Goal: Transaction & Acquisition: Obtain resource

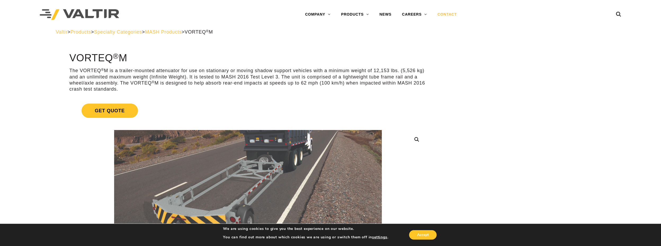
click at [452, 14] on link "CONTACT" at bounding box center [447, 14] width 30 height 11
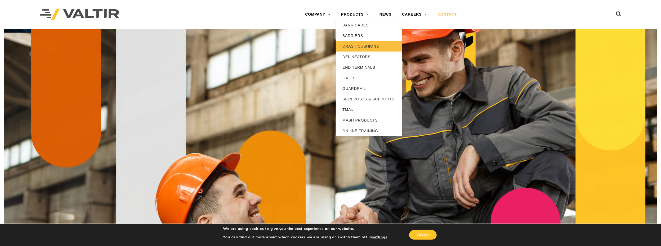
click at [350, 45] on link "CRASH CUSHIONS" at bounding box center [369, 46] width 66 height 11
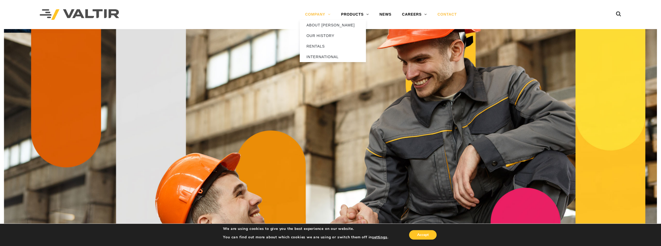
click at [325, 13] on link "COMPANY" at bounding box center [318, 14] width 36 height 11
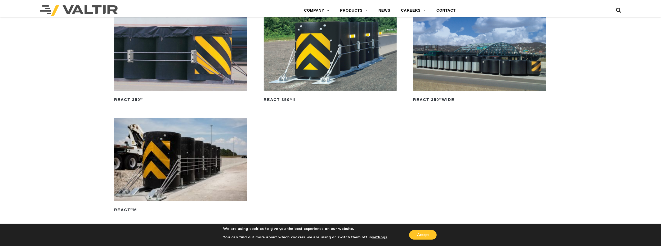
scroll to position [847, 0]
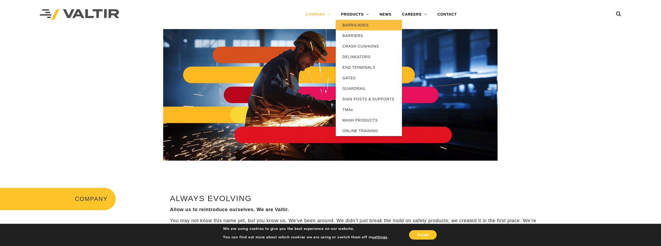
click at [354, 25] on link "BARRICADES" at bounding box center [369, 25] width 66 height 11
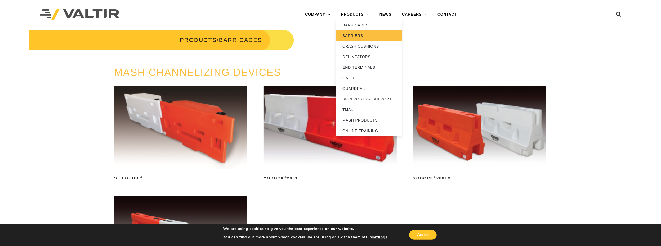
click at [349, 34] on link "BARRIERS" at bounding box center [369, 35] width 66 height 11
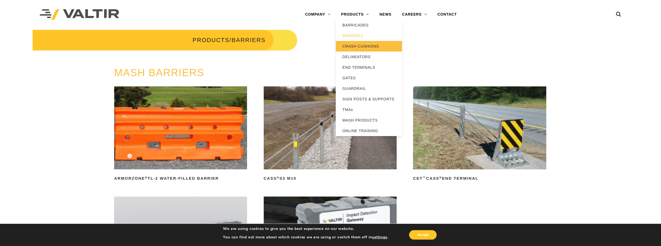
click at [355, 43] on link "CRASH CUSHIONS" at bounding box center [369, 46] width 66 height 11
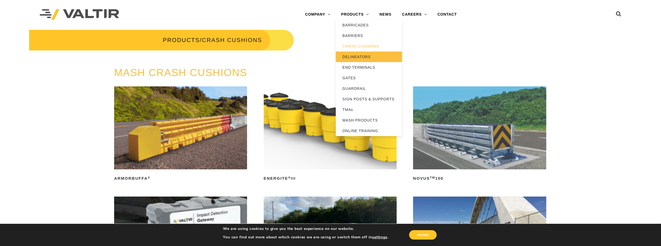
click at [351, 56] on link "DELINEATORS" at bounding box center [369, 57] width 66 height 11
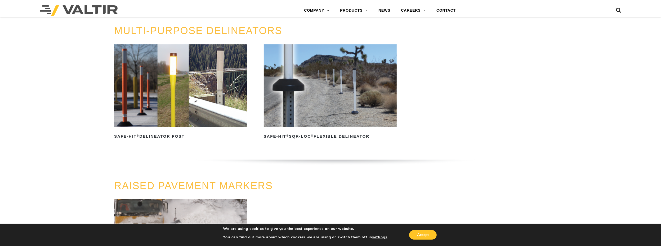
scroll to position [141, 0]
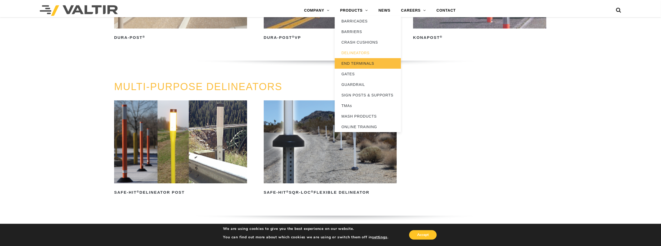
click at [351, 62] on link "END TERMINALS" at bounding box center [368, 63] width 66 height 11
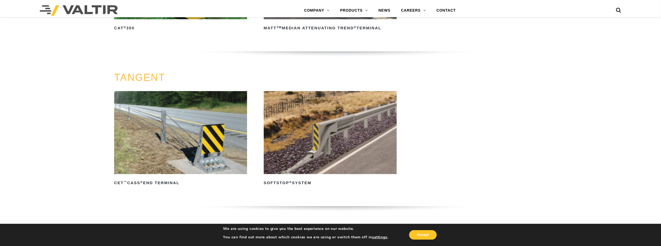
scroll to position [423, 0]
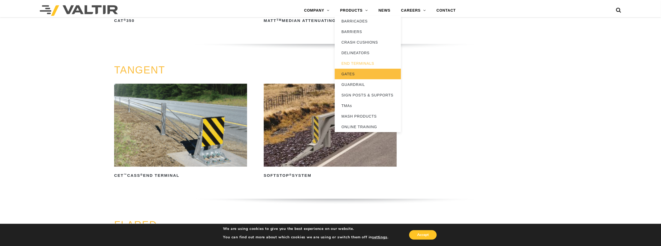
click at [350, 73] on link "GATES" at bounding box center [368, 74] width 66 height 11
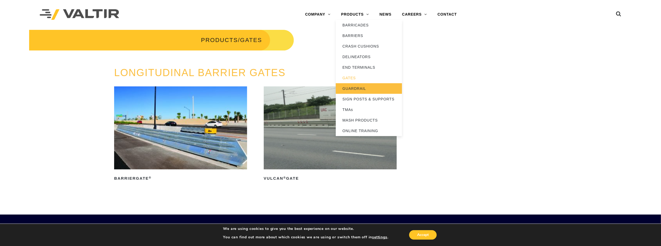
click at [356, 89] on link "GUARDRAIL" at bounding box center [369, 88] width 66 height 11
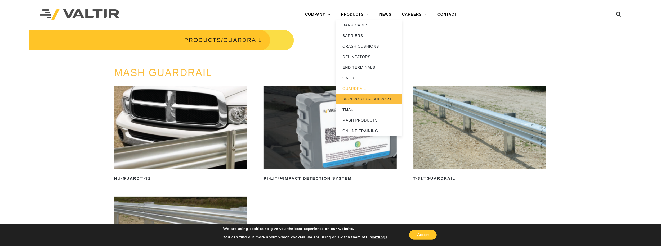
click at [361, 100] on link "SIGN POSTS & SUPPORTS" at bounding box center [369, 99] width 66 height 11
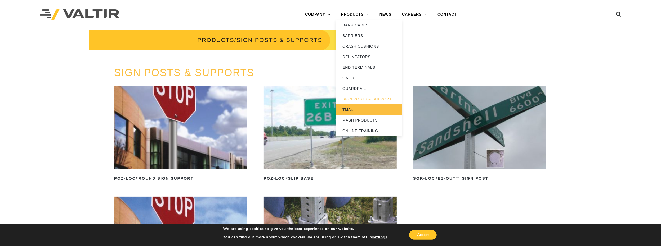
click at [350, 108] on link "TMAs" at bounding box center [369, 110] width 66 height 11
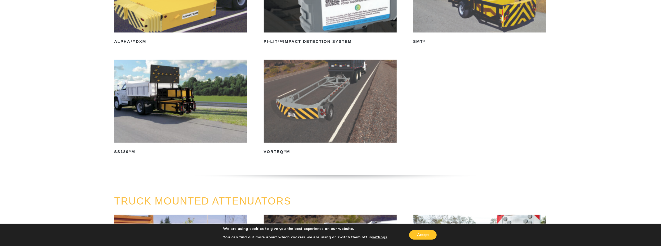
scroll to position [141, 0]
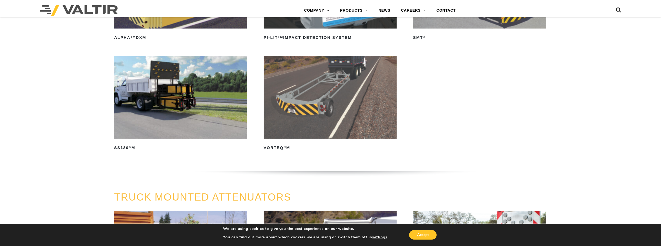
click at [343, 100] on img at bounding box center [330, 97] width 133 height 83
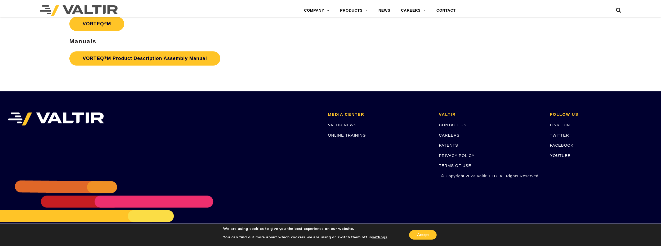
scroll to position [1264, 0]
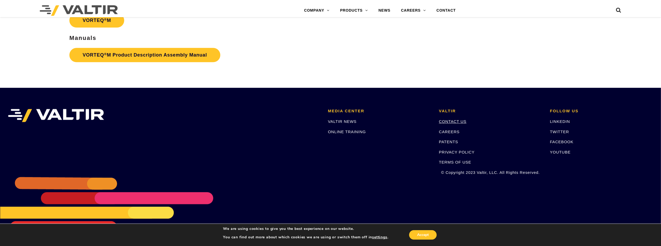
click at [453, 121] on link "CONTACT US" at bounding box center [453, 121] width 28 height 4
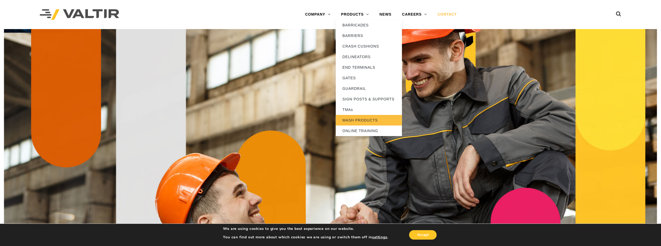
click at [358, 119] on link "MASH PRODUCTS" at bounding box center [369, 120] width 66 height 11
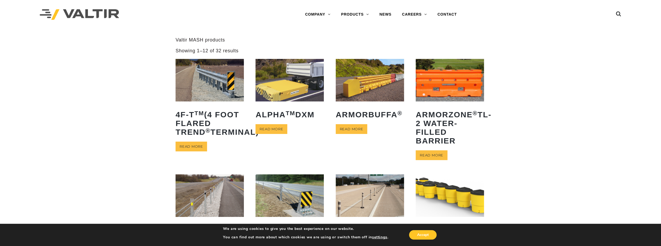
click at [296, 101] on img at bounding box center [289, 80] width 68 height 43
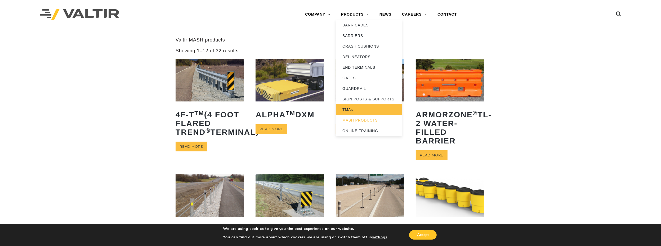
click at [350, 111] on link "TMAs" at bounding box center [369, 110] width 66 height 11
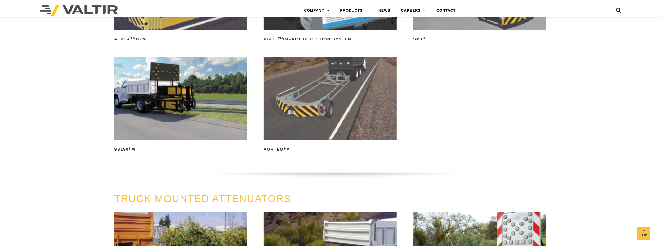
scroll to position [141, 0]
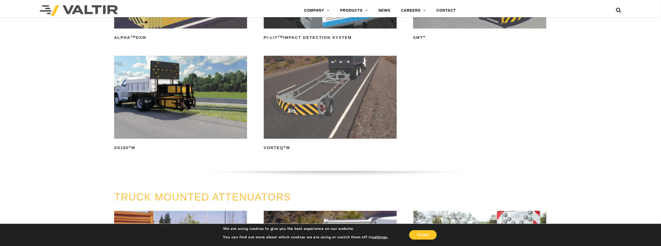
click at [329, 116] on img at bounding box center [330, 97] width 133 height 83
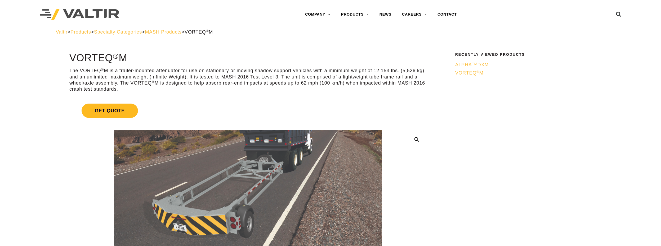
click at [124, 112] on span "Get Quote" at bounding box center [110, 111] width 56 height 14
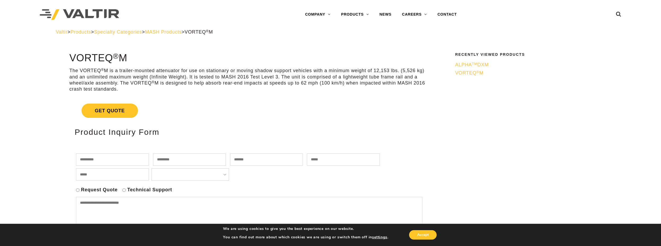
click at [107, 159] on input "text" at bounding box center [112, 160] width 73 height 12
type input "*********"
click at [168, 161] on input "text" at bounding box center [189, 160] width 73 height 12
type input "********"
click at [273, 160] on input "text" at bounding box center [266, 160] width 73 height 12
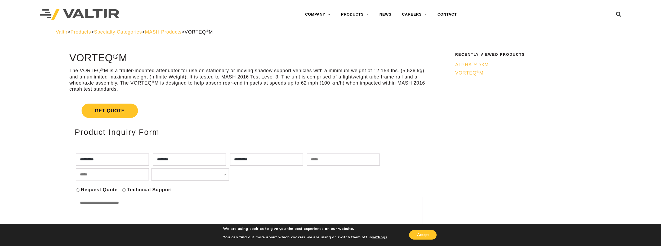
type input "**********"
click at [307, 166] on input "email" at bounding box center [343, 160] width 73 height 12
type input "**********"
click at [149, 176] on input "text" at bounding box center [112, 175] width 73 height 12
type input "**********"
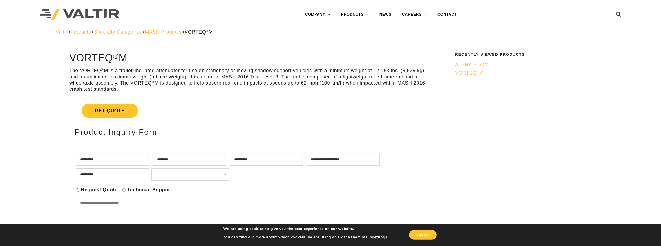
select select "*******"
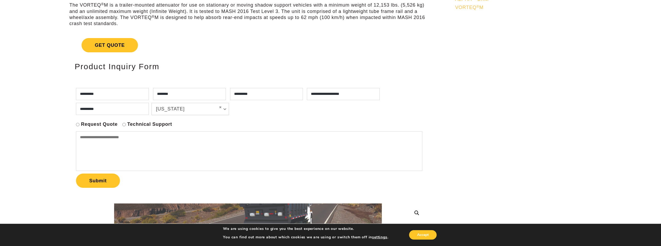
scroll to position [70, 0]
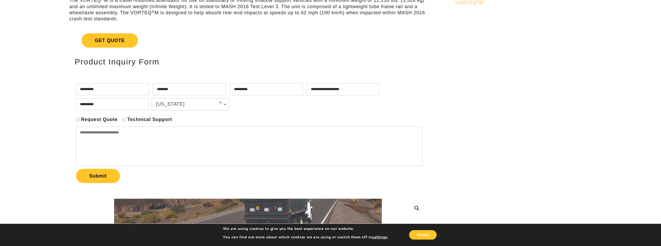
click at [83, 133] on textarea at bounding box center [249, 147] width 346 height 40
click at [185, 132] on textarea "**********" at bounding box center [249, 147] width 346 height 40
type textarea "**********"
click at [99, 173] on button "Submit" at bounding box center [98, 176] width 44 height 14
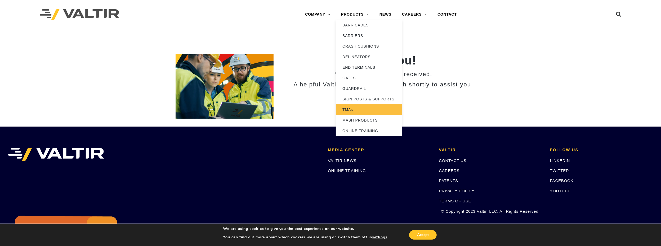
click at [353, 110] on link "TMAs" at bounding box center [369, 110] width 66 height 11
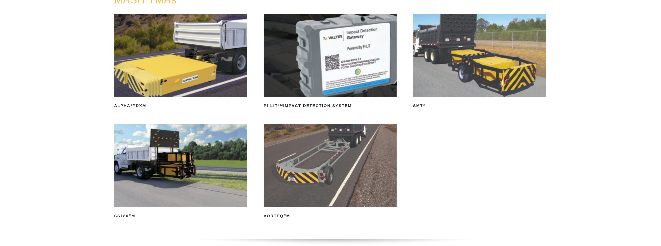
scroll to position [141, 0]
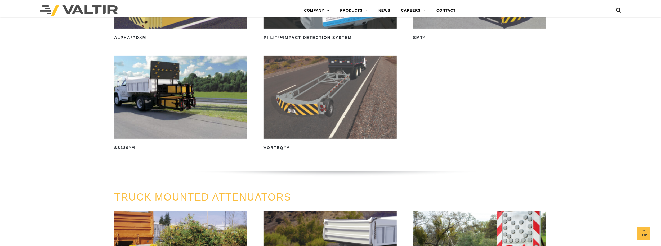
click at [352, 110] on img at bounding box center [330, 97] width 133 height 83
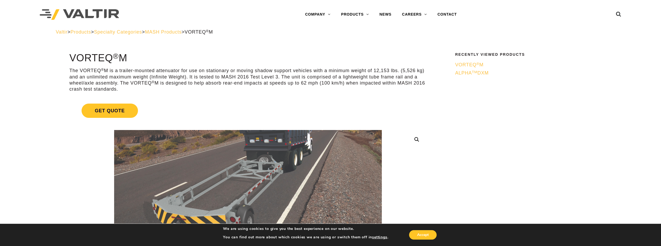
click at [465, 72] on span "ALPHA TM DXM" at bounding box center [472, 72] width 34 height 5
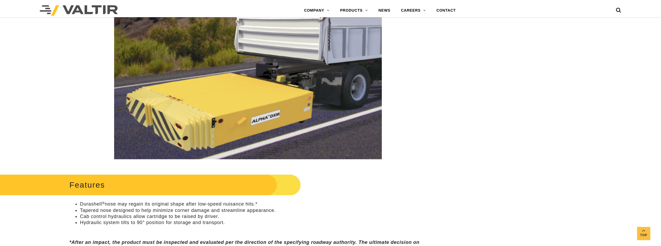
scroll to position [141, 0]
